Goal: Information Seeking & Learning: Find specific fact

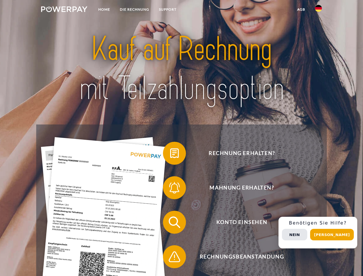
click at [64, 10] on img at bounding box center [64, 9] width 46 height 6
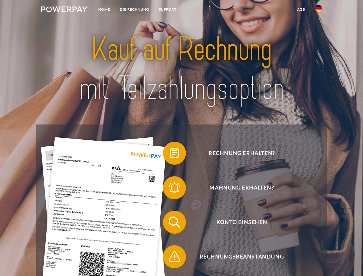
click at [318, 10] on img at bounding box center [318, 8] width 7 height 7
click at [301, 9] on link "agb" at bounding box center [301, 9] width 18 height 10
click at [170, 154] on span at bounding box center [165, 153] width 29 height 29
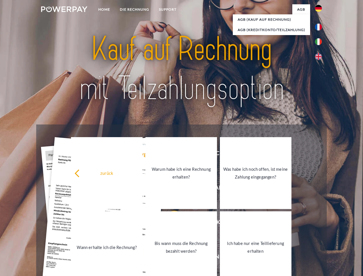
click at [170, 189] on div "Rechnung erhalten? Mahnung erhalten? Konto einsehen" at bounding box center [181, 239] width 290 height 230
click at [170, 223] on link "Bis wann muss die Rechnung bezahlt werden?" at bounding box center [180, 247] width 71 height 72
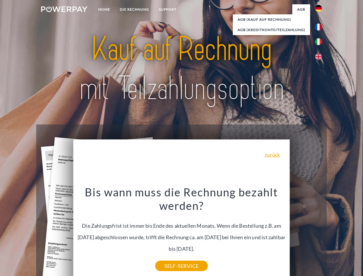
click at [170, 258] on div "Bis wann muss die Rechnung bezahlt werden? Die Zahlungsfrist ist immer bis Ende…" at bounding box center [182, 225] width 210 height 81
click at [320, 232] on div "Rechnung erhalten? Mahnung erhalten? Konto einsehen" at bounding box center [181, 239] width 290 height 230
click at [305, 233] on span "Konto einsehen" at bounding box center [241, 221] width 141 height 23
click at [334, 234] on header "Home DIE RECHNUNG SUPPORT" at bounding box center [181, 198] width 363 height 397
